Goal: Find specific page/section: Find specific page/section

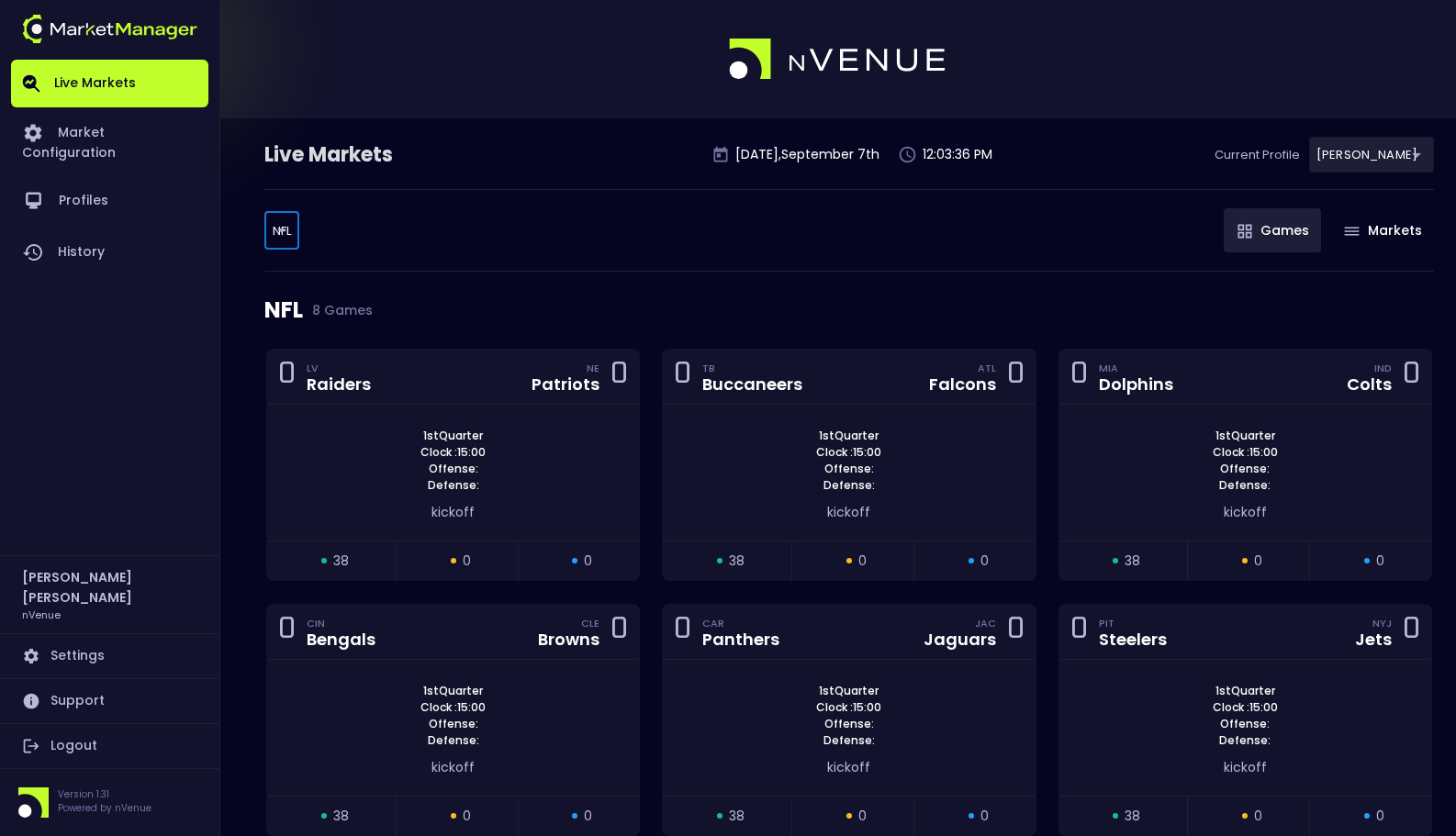
scroll to position [112, 0]
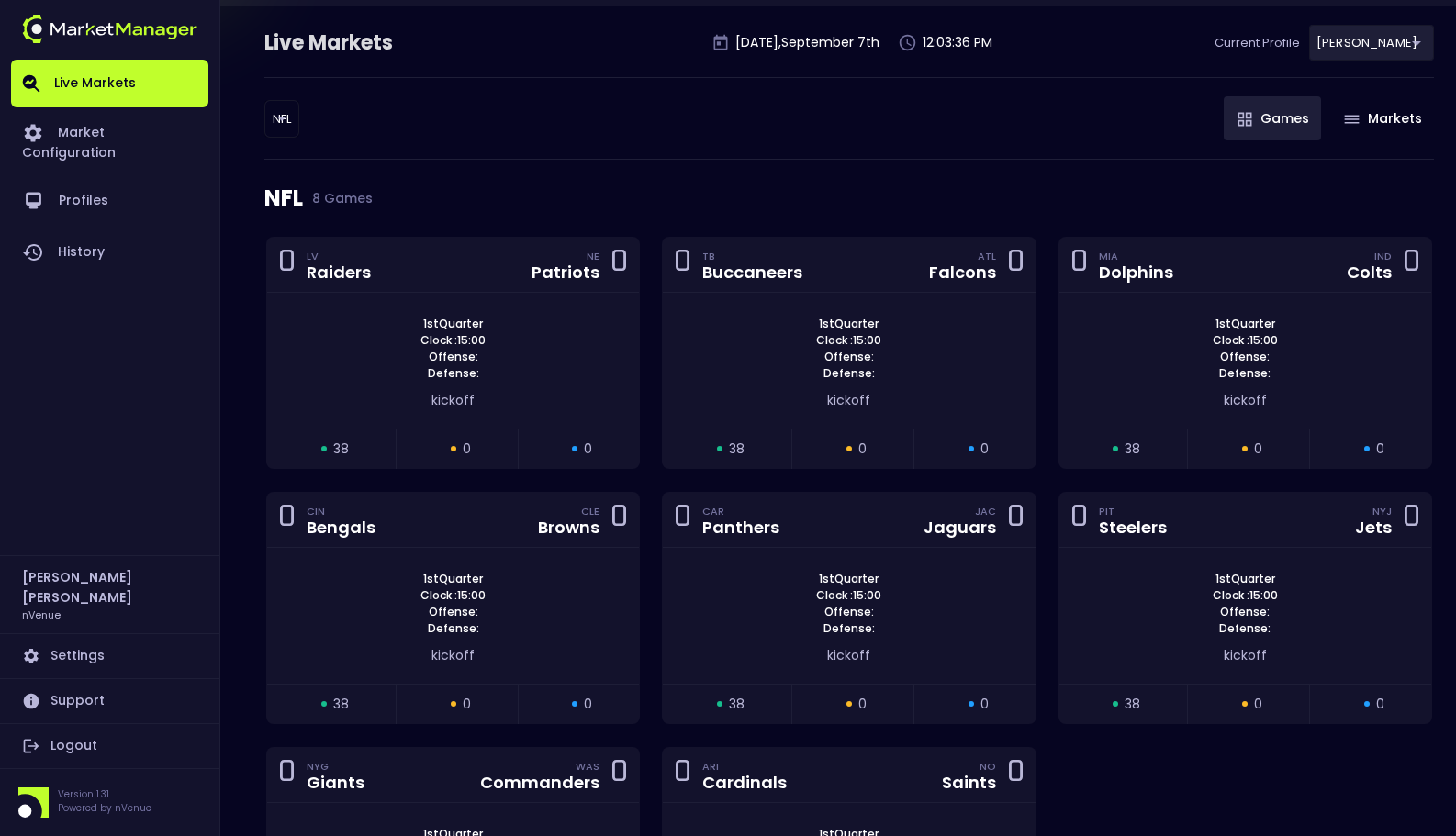
click at [471, 166] on div "NFL 8 Games" at bounding box center [849, 197] width 1170 height 77
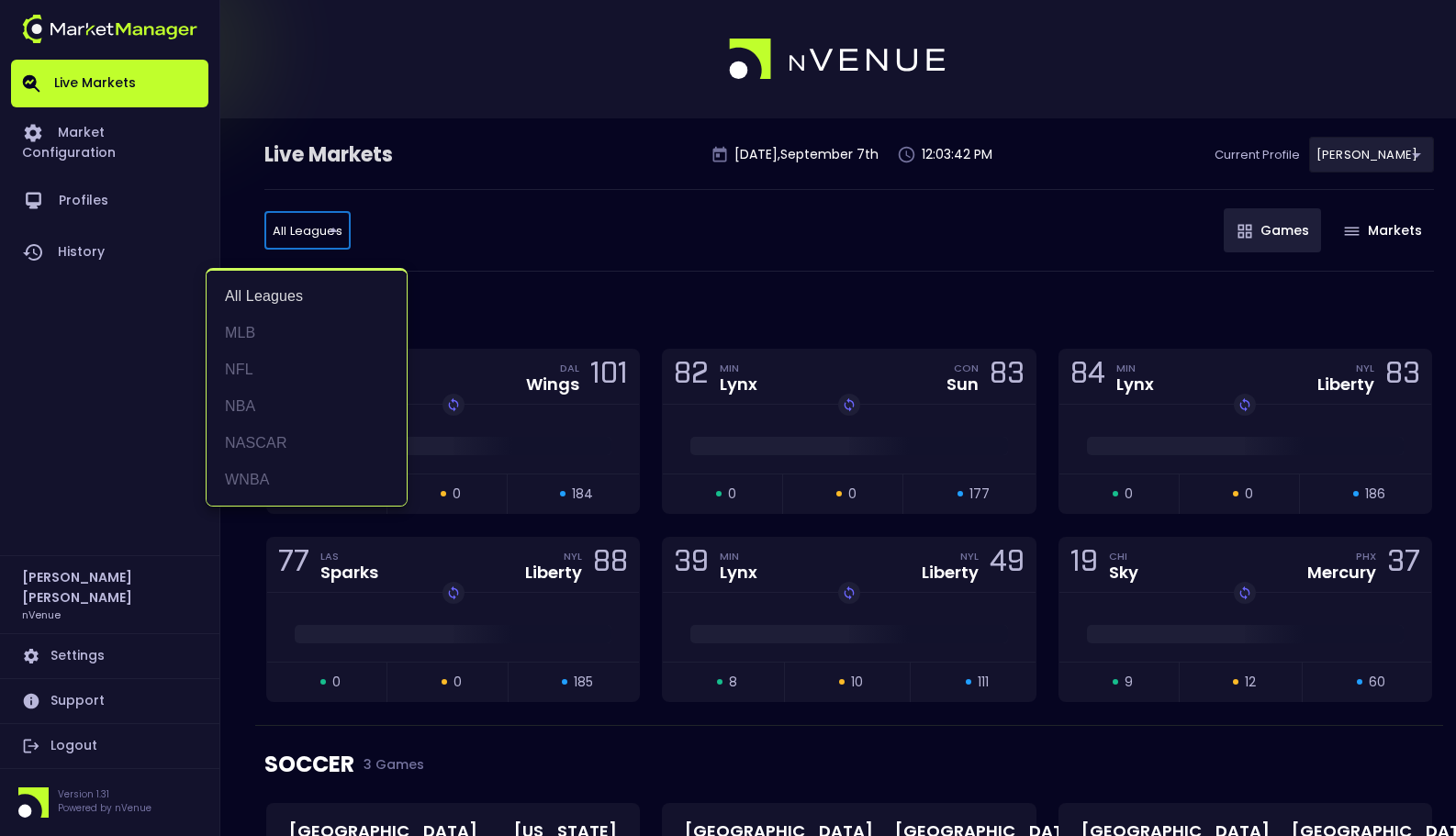
click at [310, 358] on li "NFL" at bounding box center [307, 370] width 200 height 37
type input "NFL"
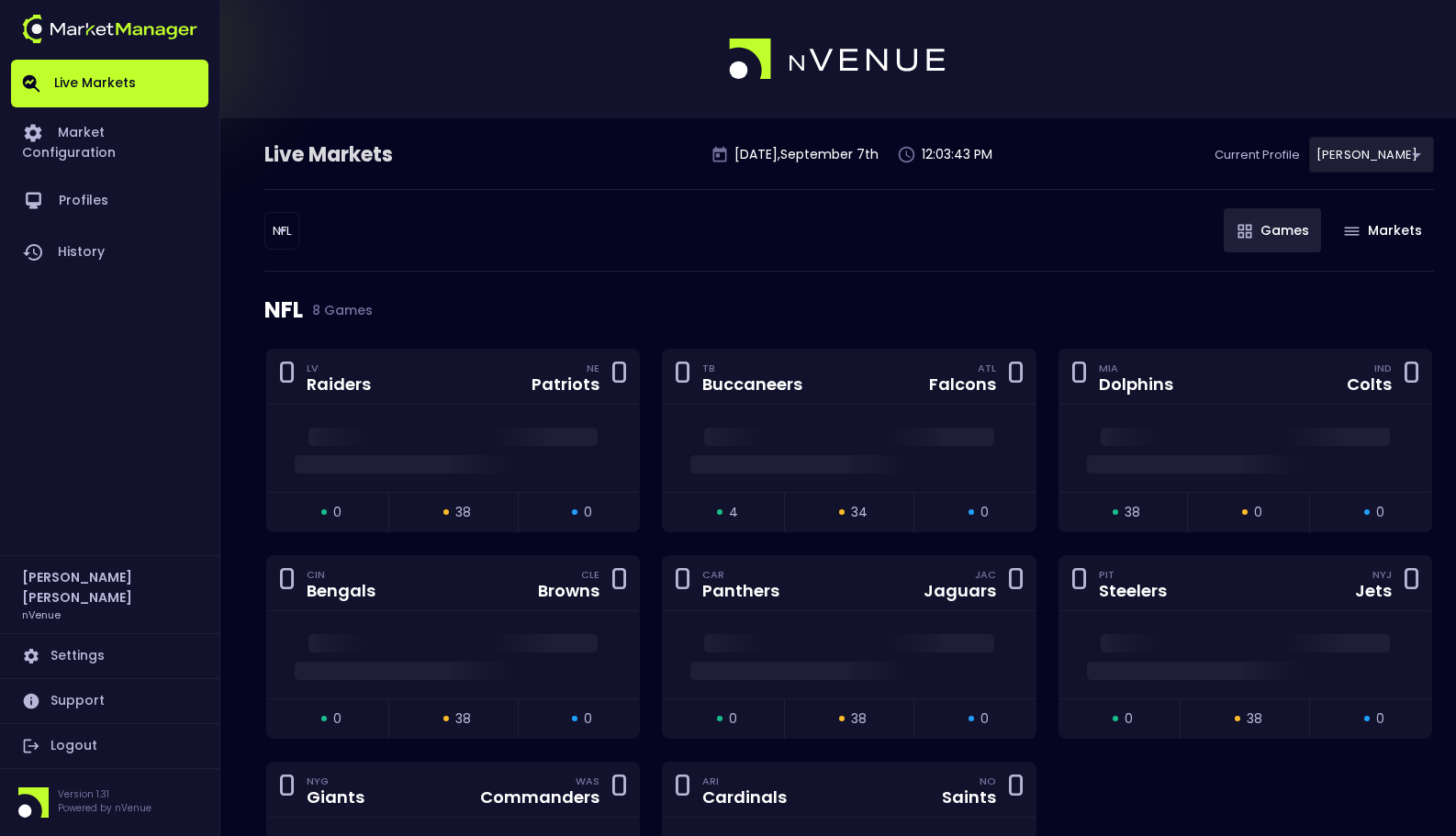
click at [576, 275] on div "NFL 8 Games" at bounding box center [849, 310] width 1170 height 77
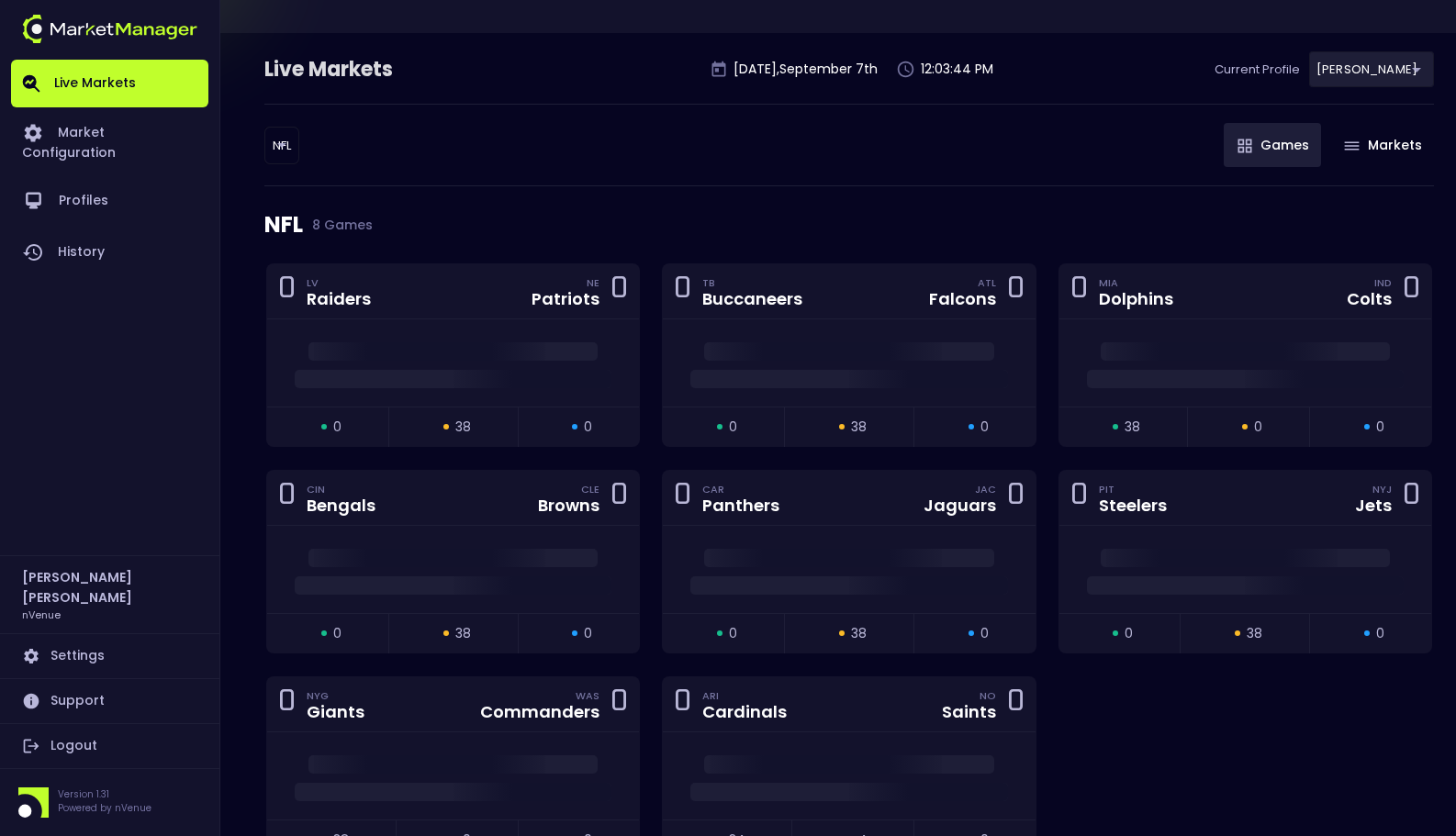
scroll to position [87, 0]
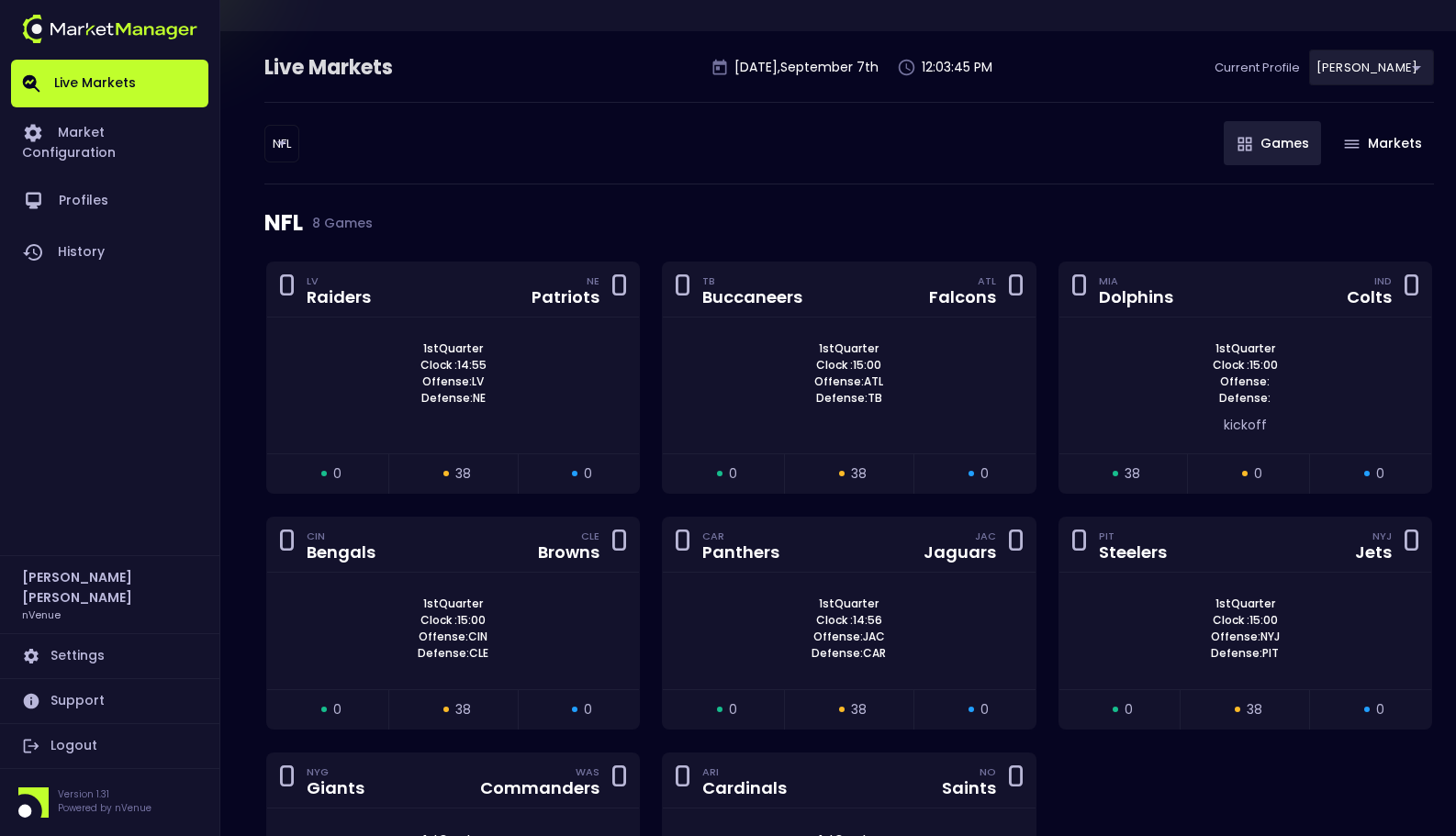
click at [655, 160] on div "NFL NFL ​ Games Markets" at bounding box center [849, 143] width 1170 height 82
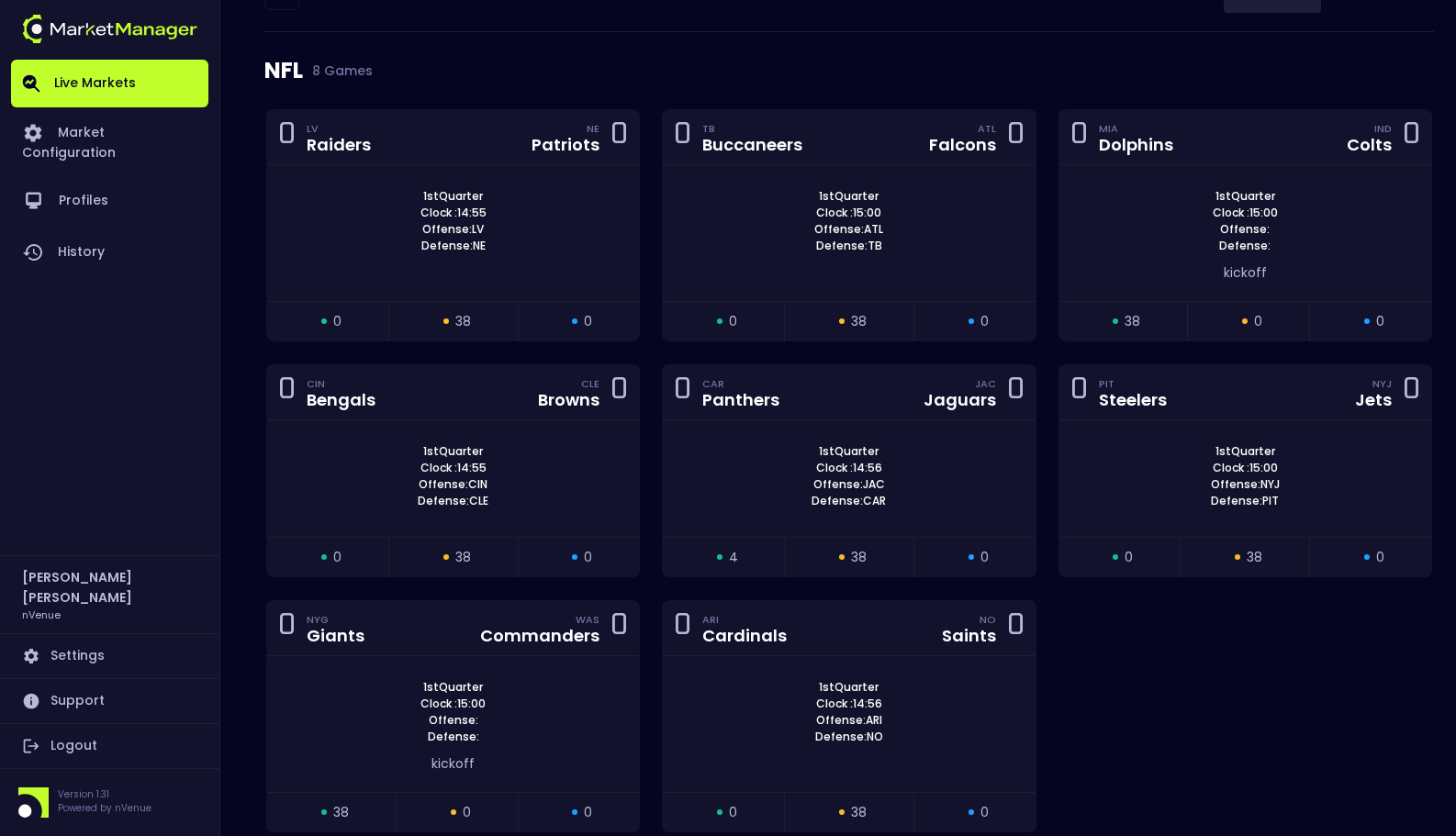
scroll to position [238, 0]
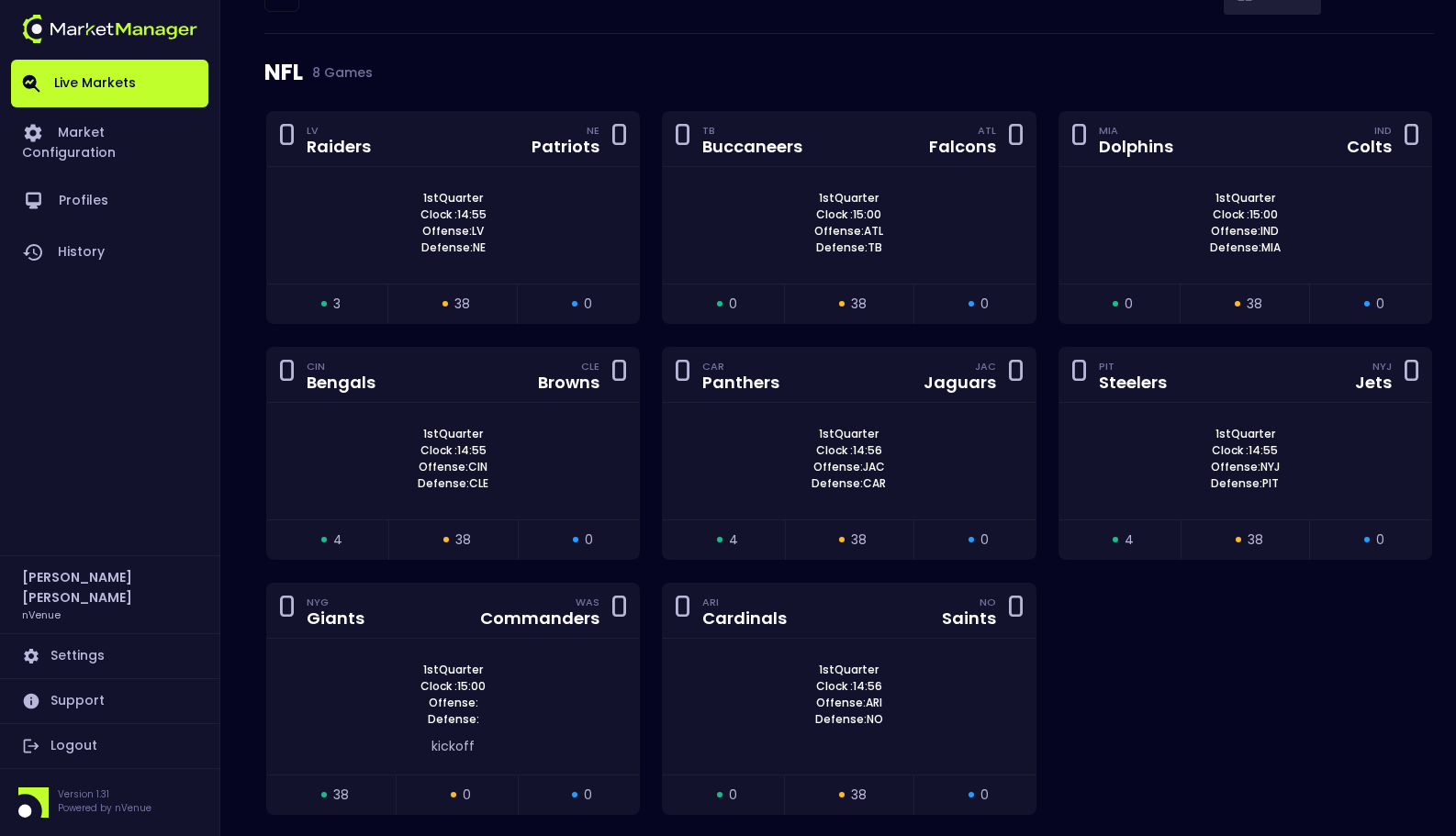
click at [683, 51] on div "NFL 8 Games" at bounding box center [849, 72] width 1170 height 77
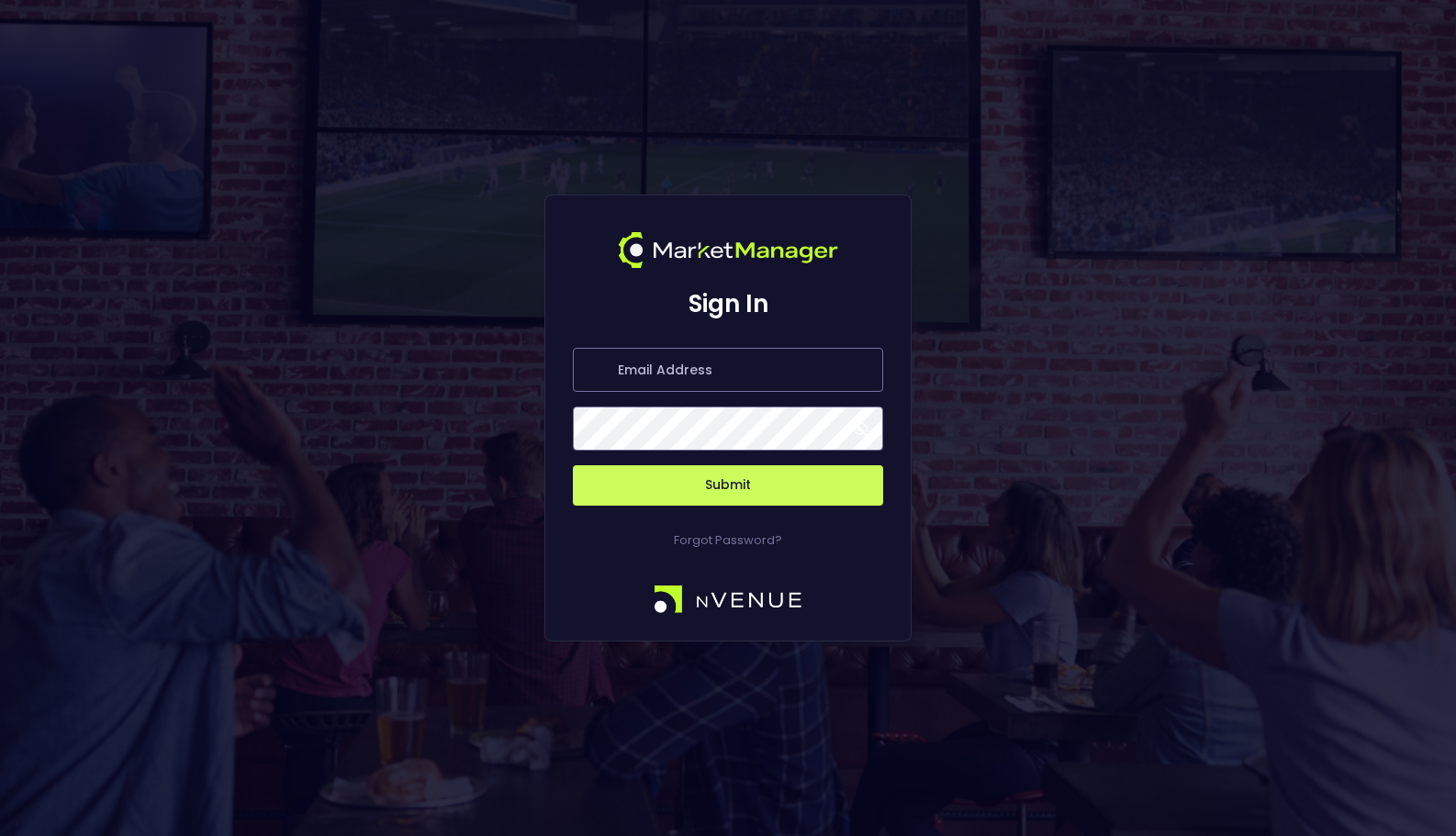
type input "[EMAIL_ADDRESS][DOMAIN_NAME]"
click at [793, 481] on button "Submit" at bounding box center [728, 486] width 310 height 41
